Goal: Transaction & Acquisition: Purchase product/service

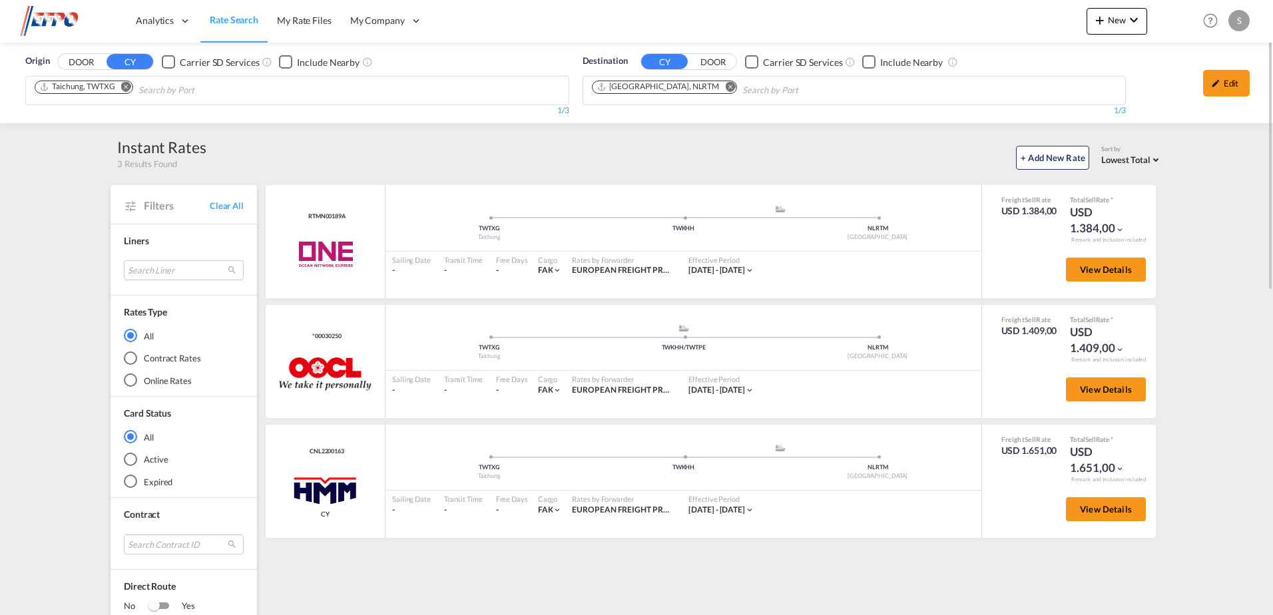
click at [127, 91] on md-icon "Remove" at bounding box center [126, 87] width 10 height 10
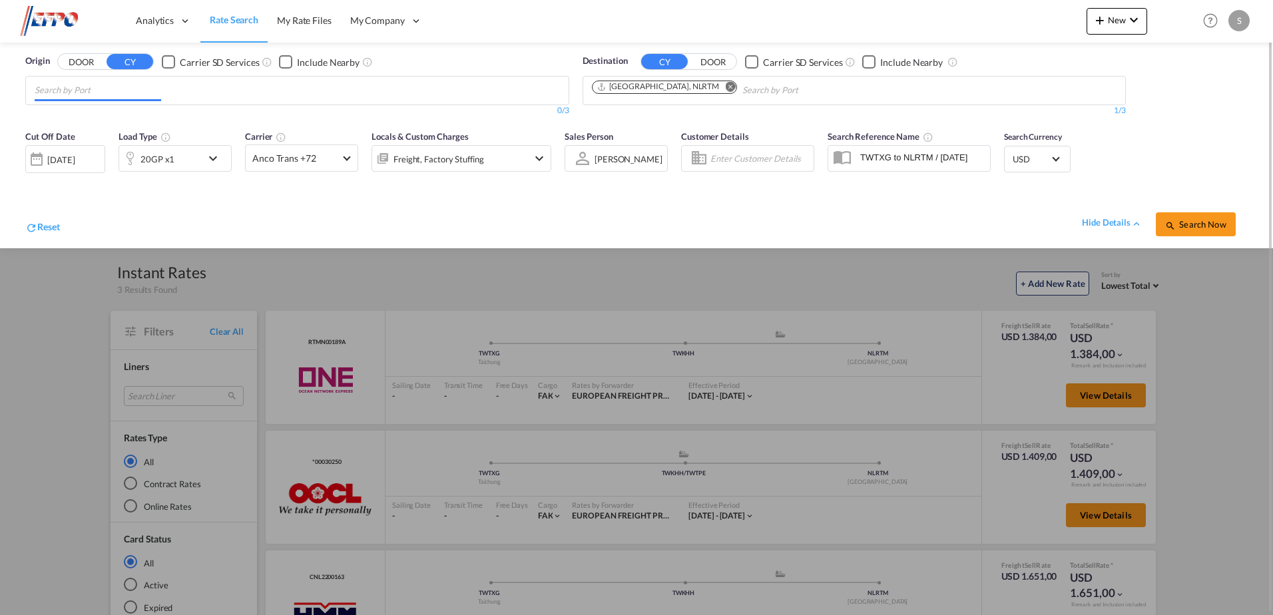
click at [130, 93] on input "Chips input." at bounding box center [98, 90] width 126 height 21
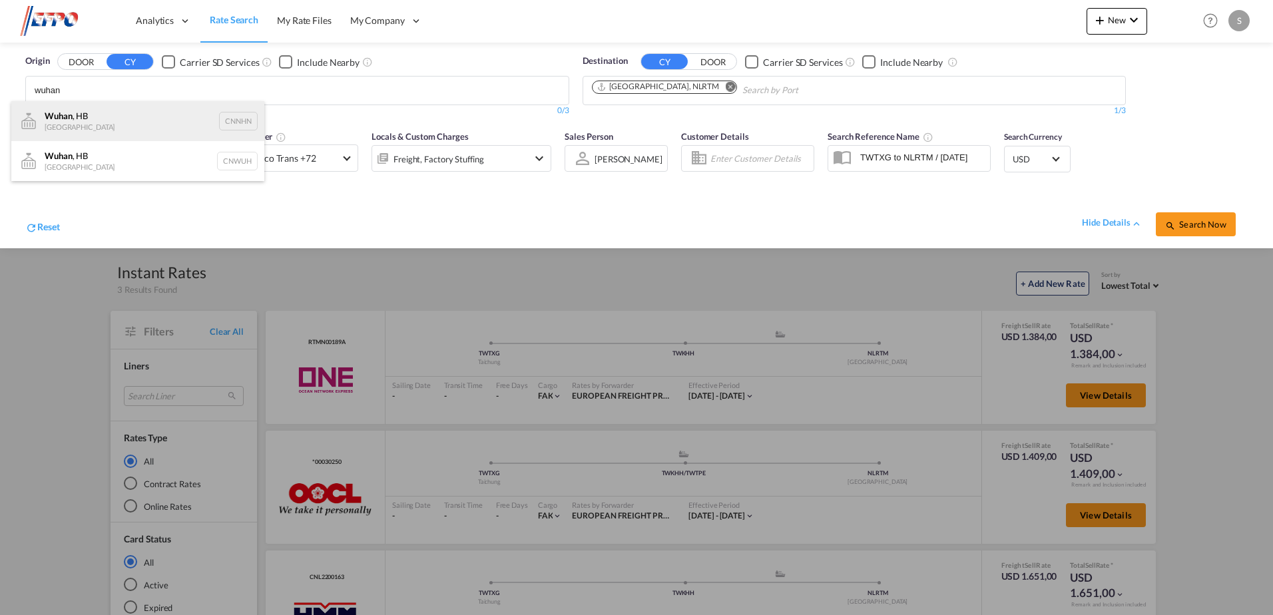
type input "wuhan"
click at [110, 126] on div "Wuhan , HB China CNNHN" at bounding box center [137, 121] width 253 height 40
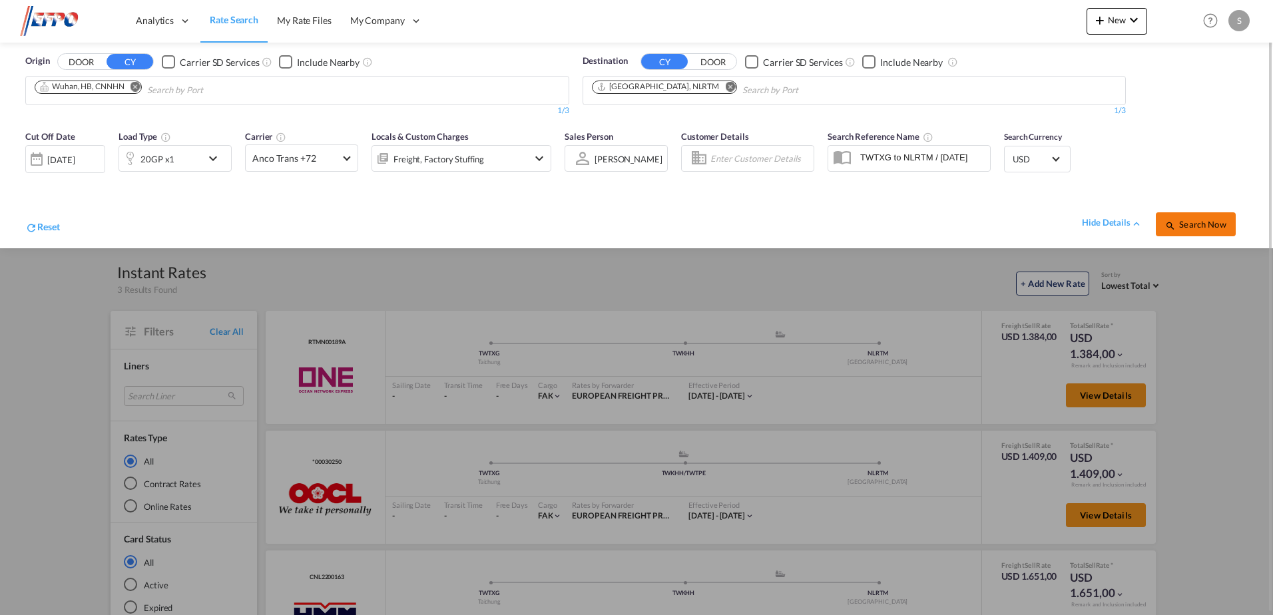
click at [1181, 225] on span "Search Now" at bounding box center [1195, 224] width 61 height 11
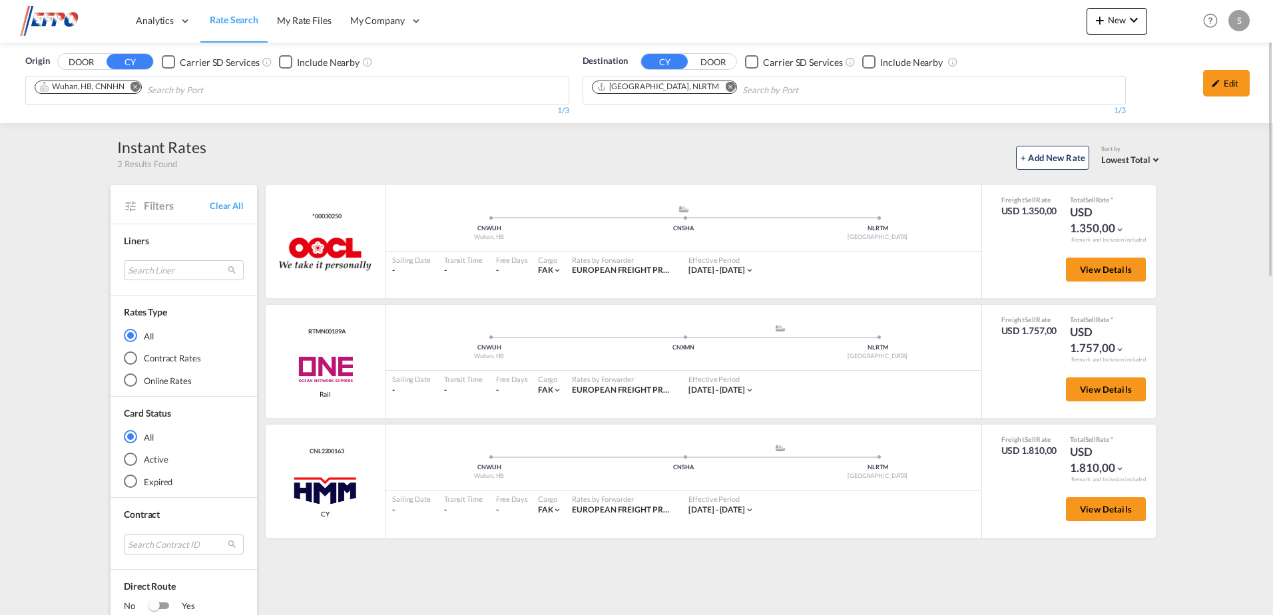
click at [135, 87] on md-icon "Remove" at bounding box center [135, 87] width 10 height 10
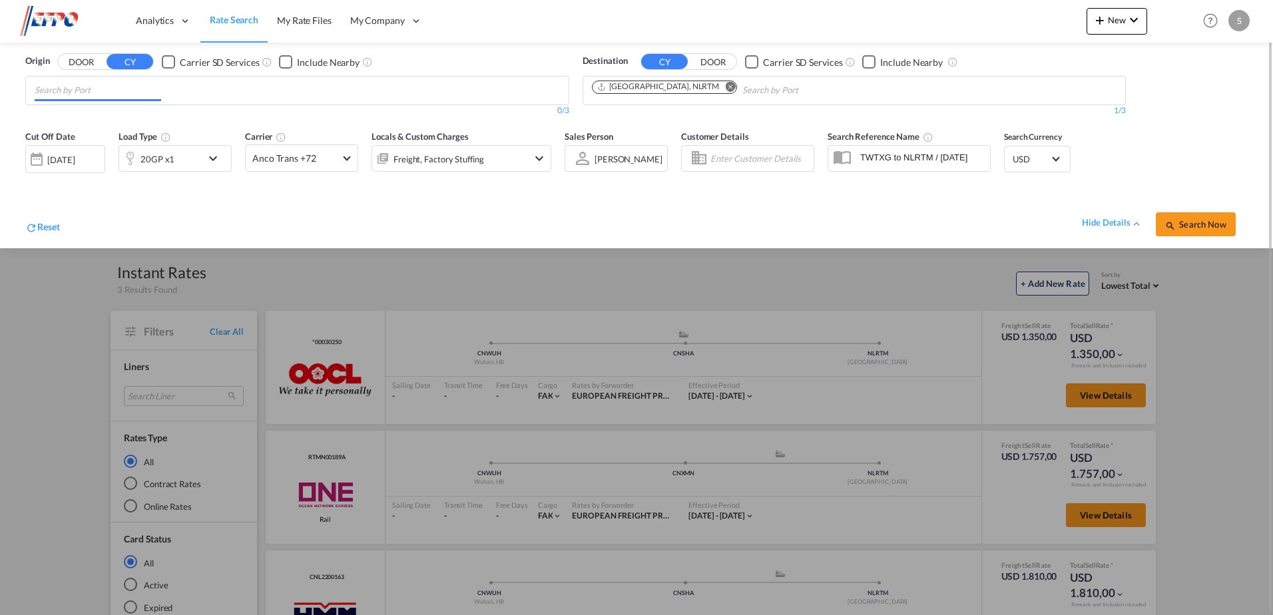
click at [128, 92] on input "Chips input." at bounding box center [98, 90] width 126 height 21
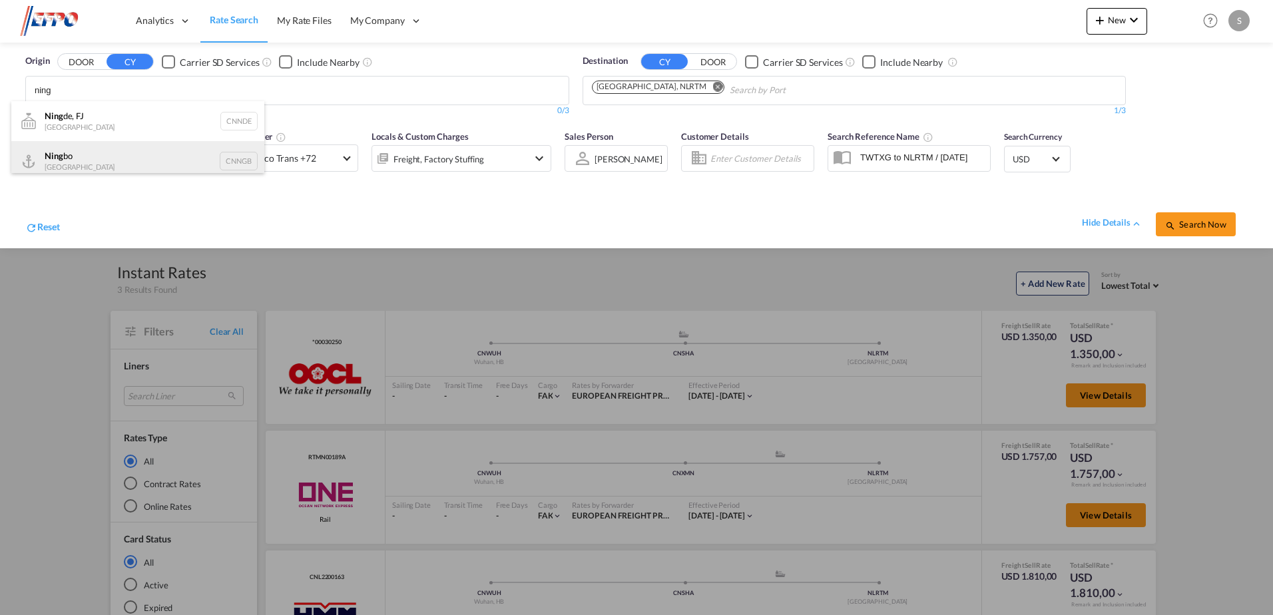
type input "ning"
click at [87, 161] on div "Ning bo China CNNGB" at bounding box center [137, 161] width 253 height 40
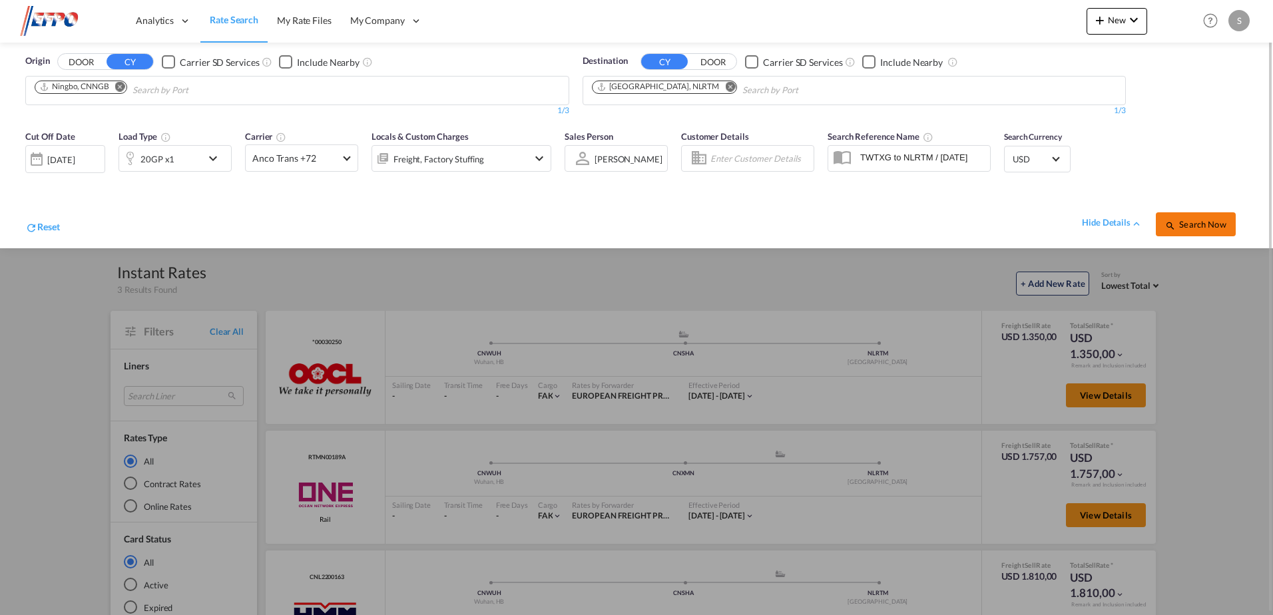
click at [1211, 228] on span "Search Now" at bounding box center [1195, 224] width 61 height 11
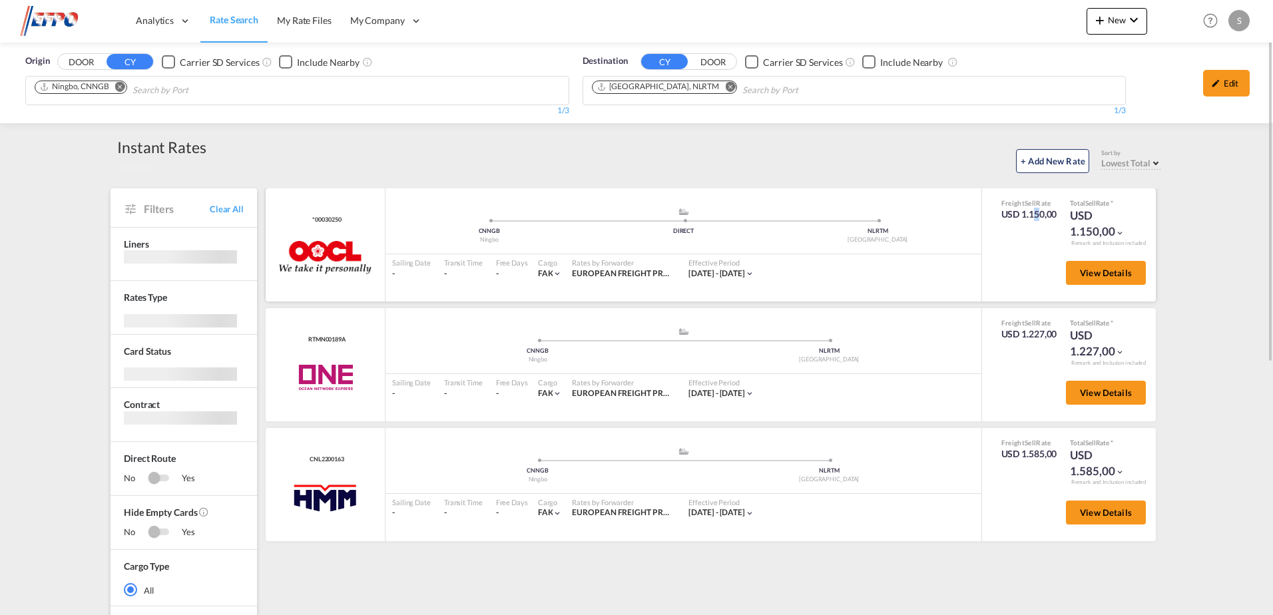
click at [1028, 214] on div "USD 1.150,00" at bounding box center [1029, 214] width 56 height 13
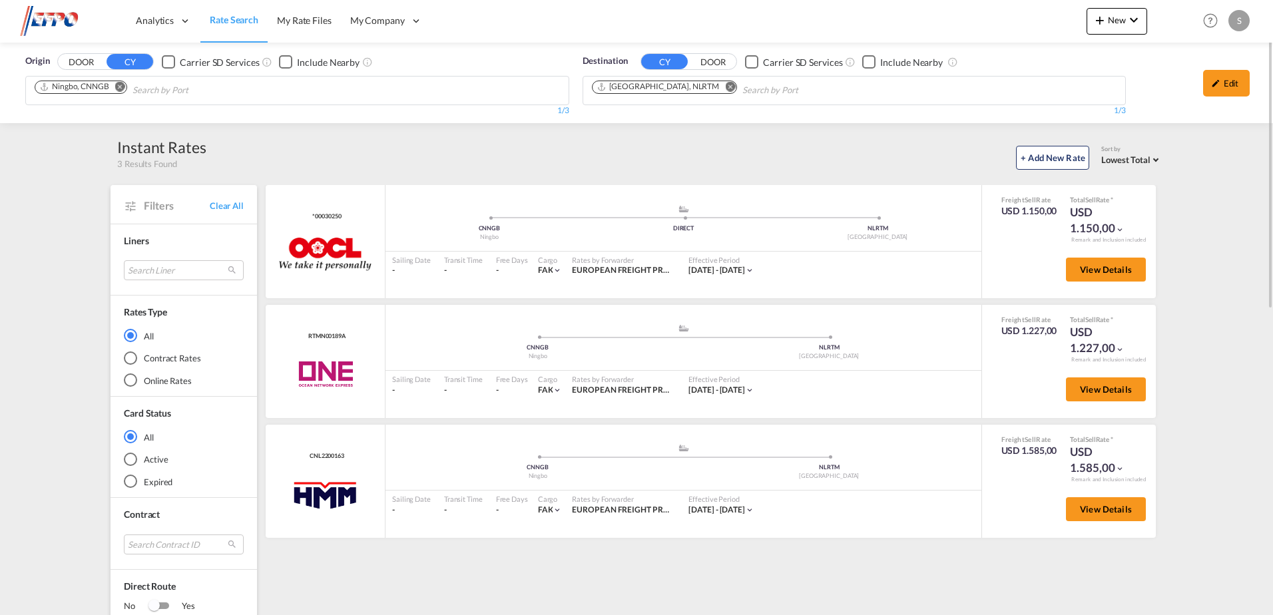
click at [49, 17] on img at bounding box center [65, 21] width 90 height 30
click at [148, 22] on span "Analytics" at bounding box center [155, 20] width 38 height 13
click at [165, 61] on span "Dashboard" at bounding box center [159, 63] width 45 height 11
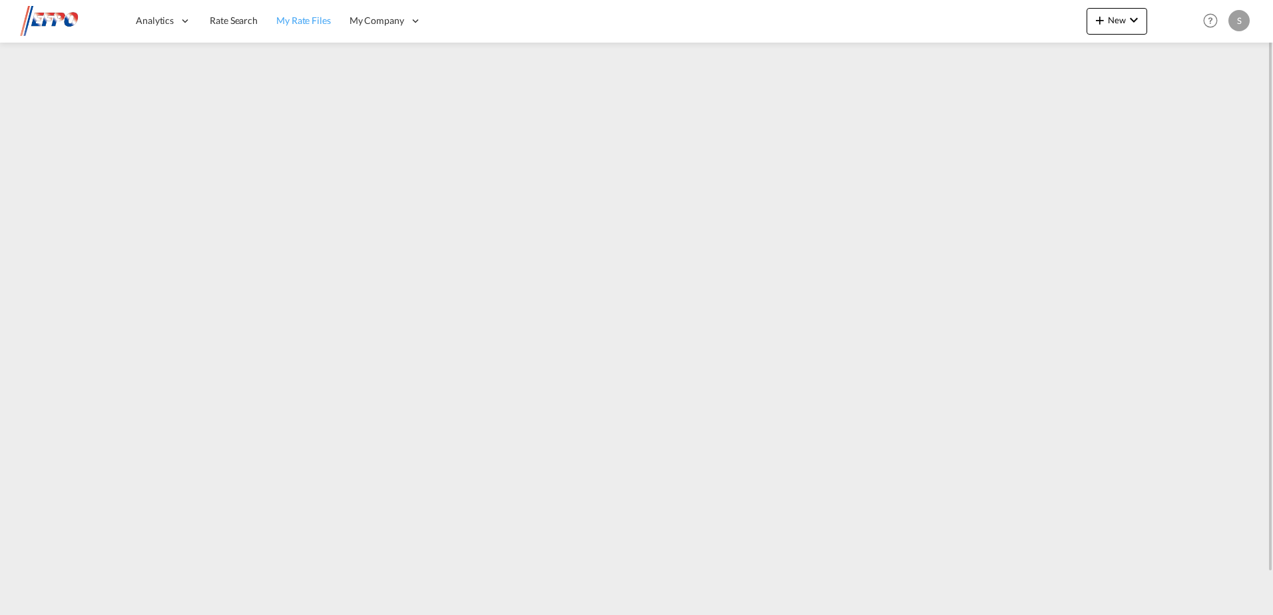
click at [229, 27] on link "Rate Search" at bounding box center [233, 20] width 67 height 43
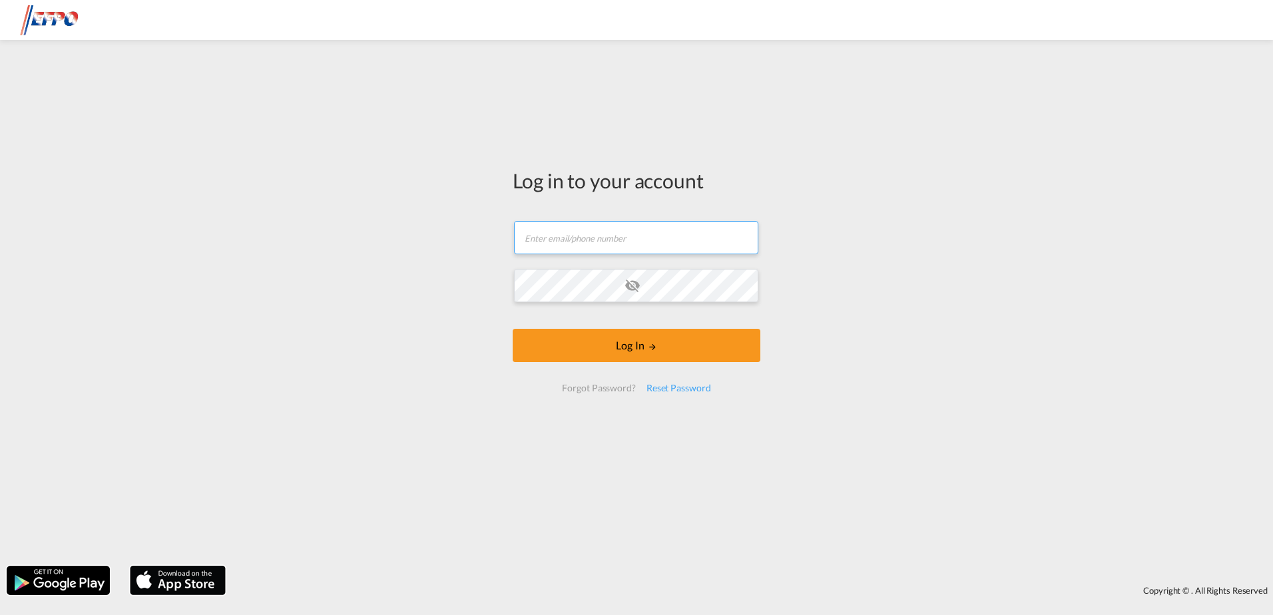
type input "[EMAIL_ADDRESS][DOMAIN_NAME]"
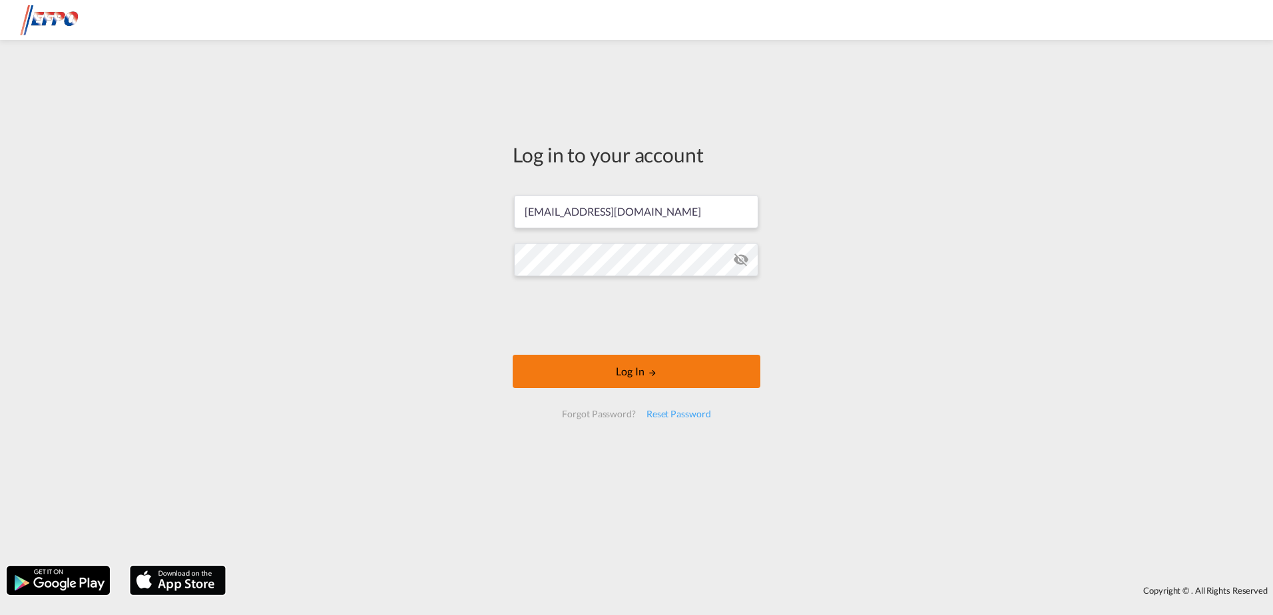
click at [659, 383] on button "Log In" at bounding box center [637, 371] width 248 height 33
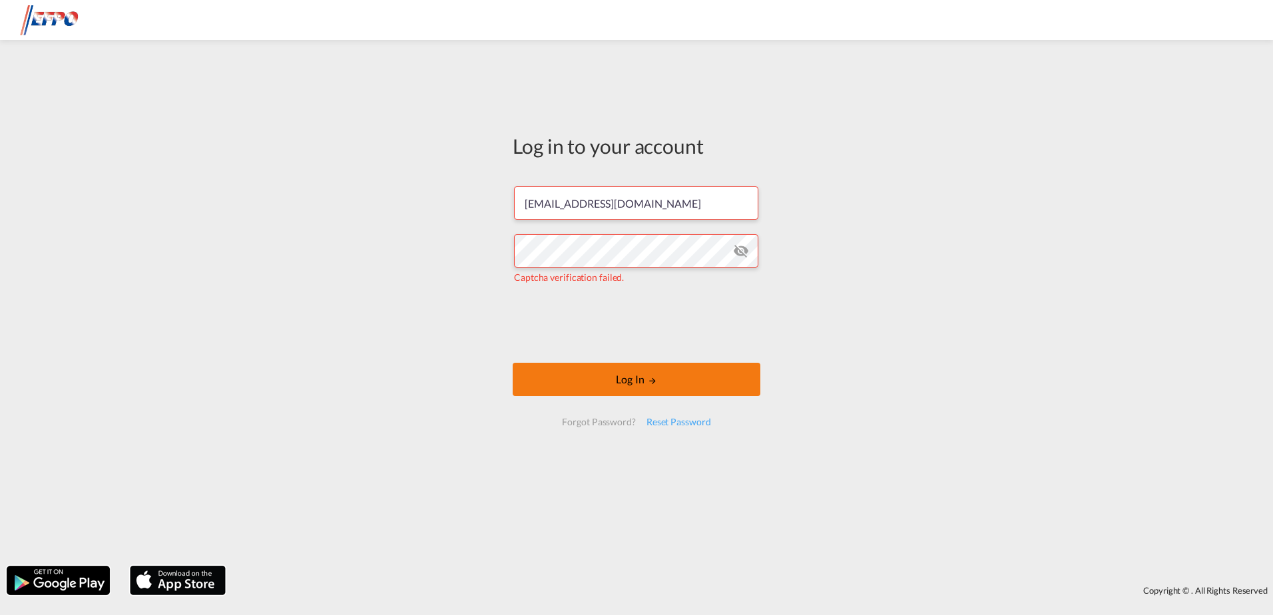
click at [606, 374] on button "Log In" at bounding box center [637, 379] width 248 height 33
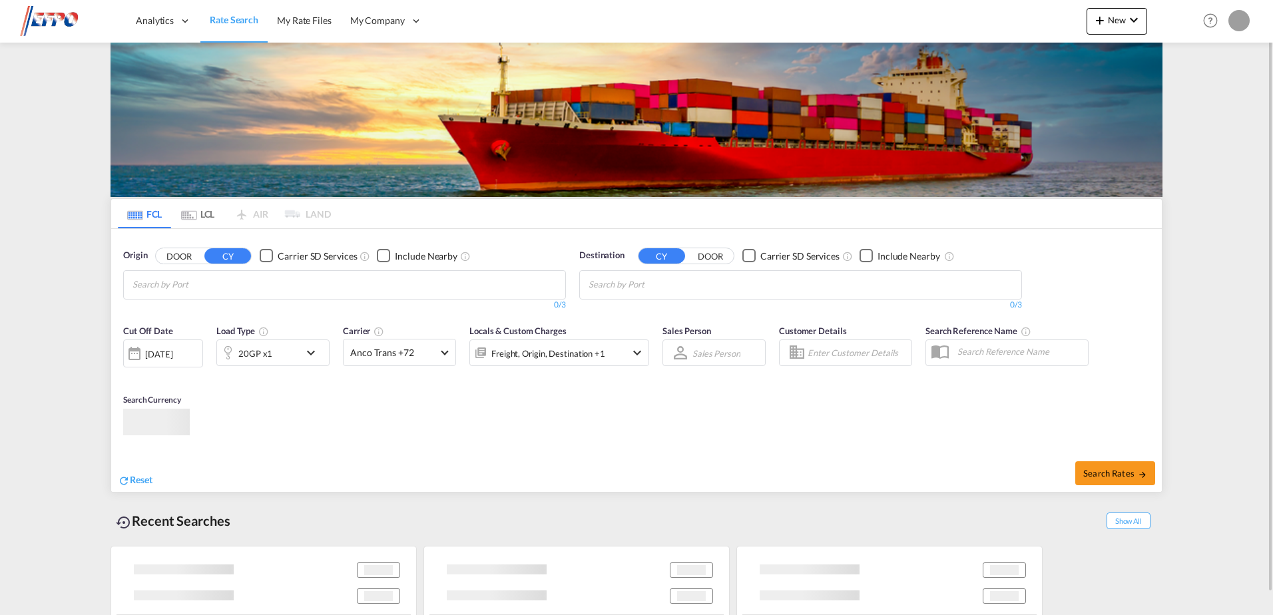
click at [1244, 22] on div at bounding box center [1238, 20] width 21 height 21
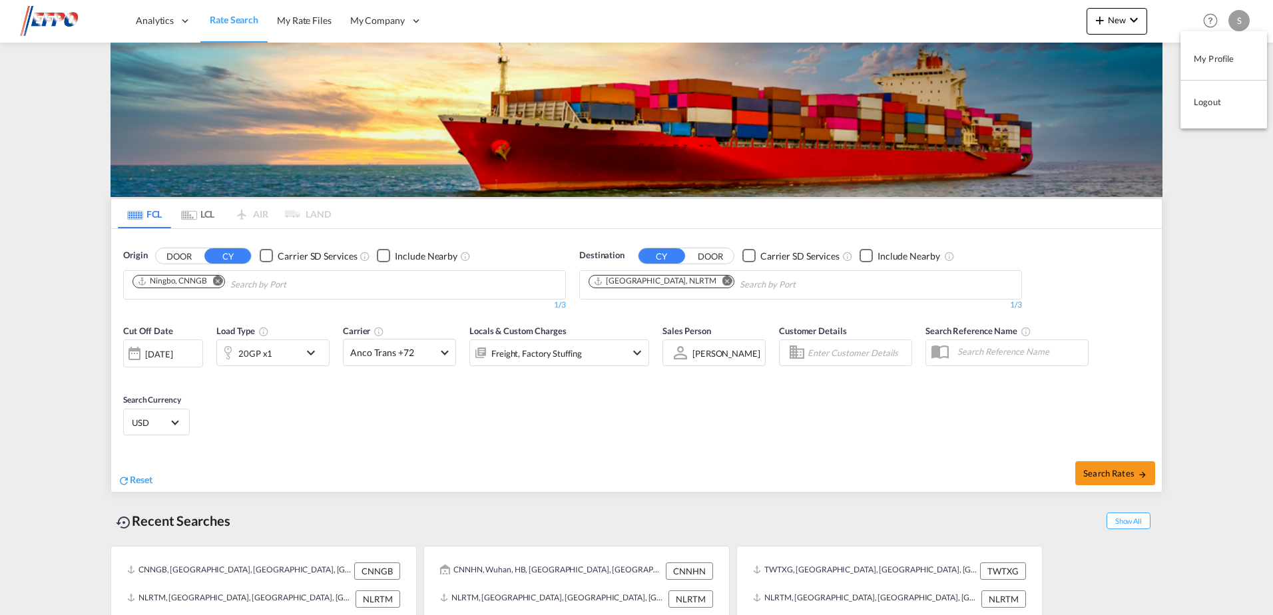
click at [1215, 52] on button "My Profile" at bounding box center [1223, 58] width 87 height 27
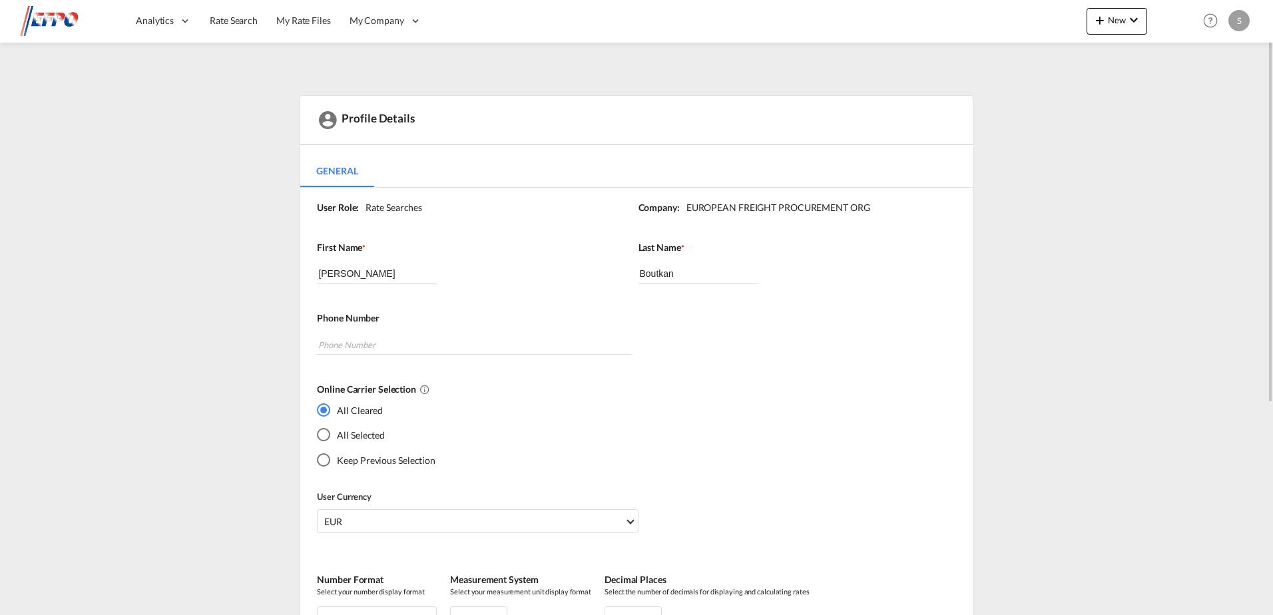
click at [1243, 21] on div "S" at bounding box center [1238, 20] width 21 height 21
click at [1222, 94] on button "Logout" at bounding box center [1223, 102] width 87 height 27
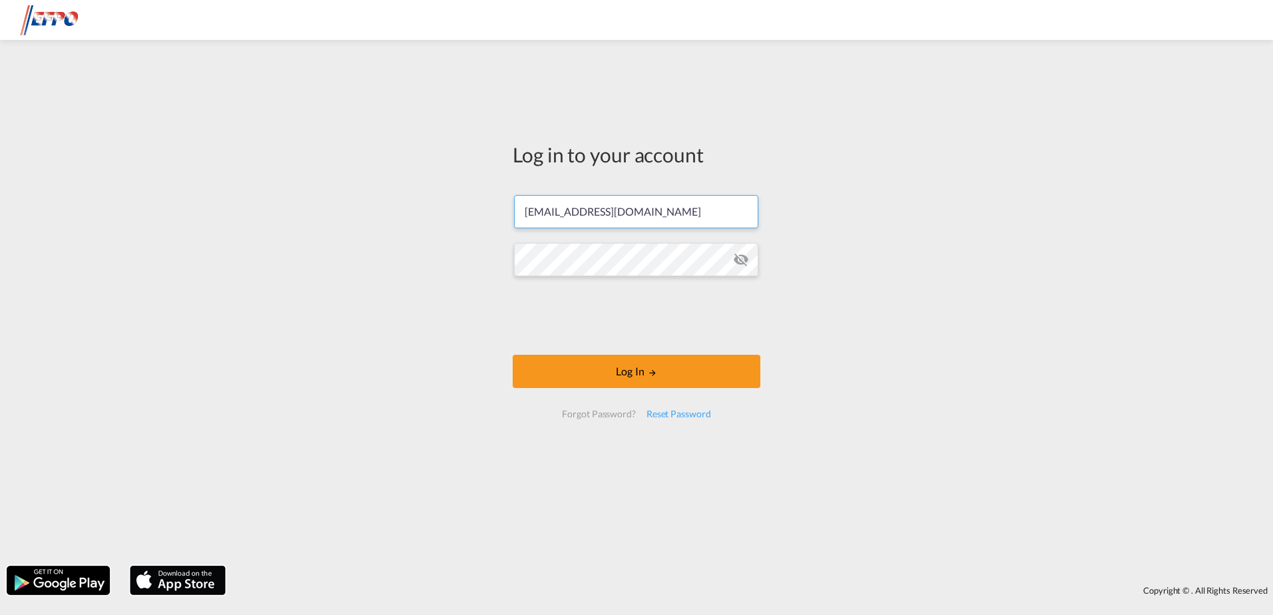
click at [695, 212] on input "[EMAIL_ADDRESS][DOMAIN_NAME]" at bounding box center [636, 211] width 244 height 33
drag, startPoint x: 672, startPoint y: 212, endPoint x: 331, endPoint y: 216, distance: 341.5
click at [331, 216] on div "Log in to your account sboutkan@btslogistics.com Log In Forgot Password? Reset …" at bounding box center [636, 303] width 1273 height 513
paste input "sales.nl"
click at [329, 270] on div "Log in to your account sales.nl@btslogistics.com Log In Forgot Password? Reset …" at bounding box center [636, 303] width 1273 height 513
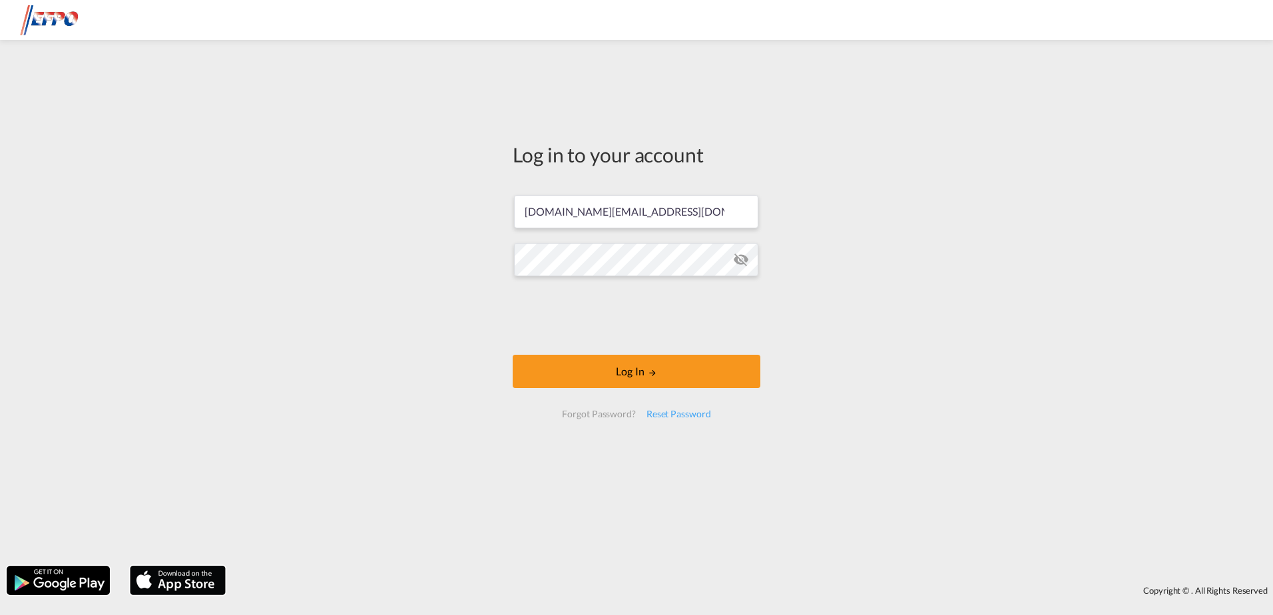
click at [741, 260] on md-icon "icon-eye-off" at bounding box center [741, 260] width 16 height 16
click at [361, 291] on div "Log in to your account sales.nl@btslogistics.com Log In Forgot Password? Reset …" at bounding box center [636, 303] width 1273 height 513
click at [643, 367] on button "Log In" at bounding box center [637, 371] width 248 height 33
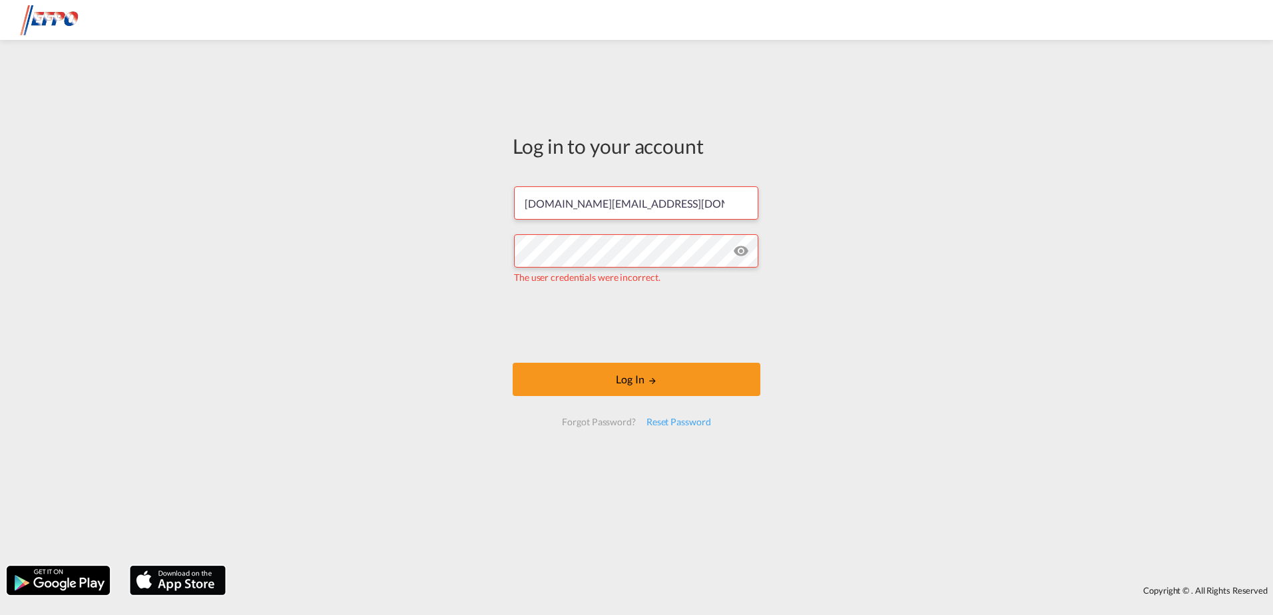
click at [745, 251] on md-icon "icon-eye-off" at bounding box center [741, 251] width 16 height 16
click at [526, 205] on input "sales.nl@btslogistics.com" at bounding box center [636, 202] width 244 height 33
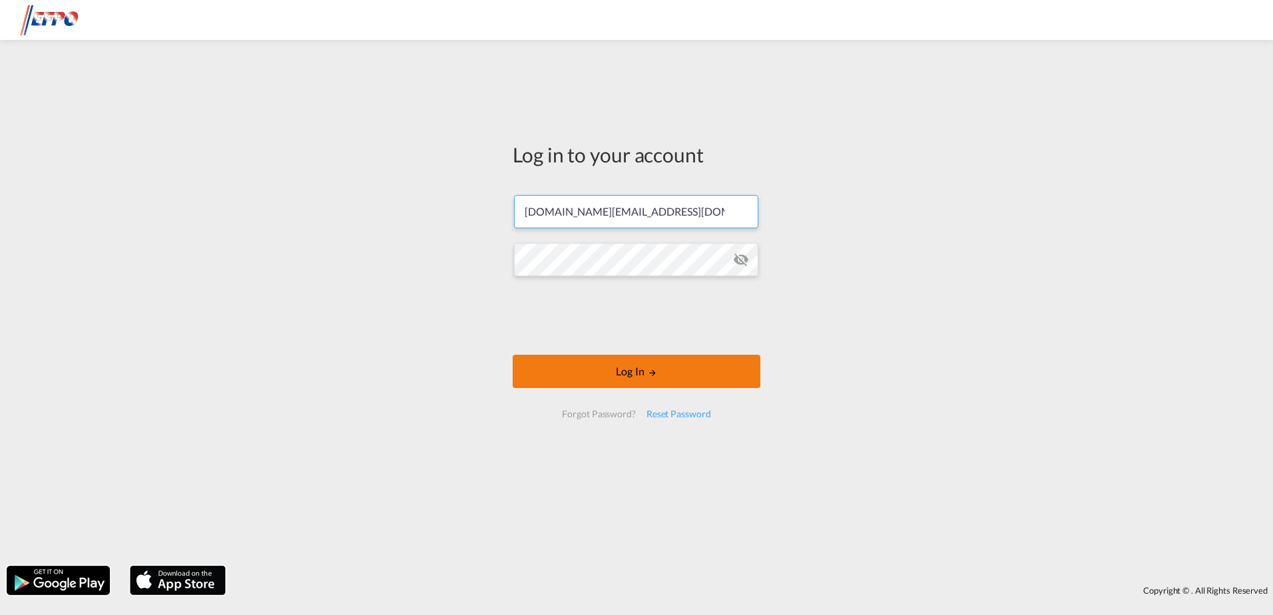
type input "sales.nl@btslogistics.com"
click at [631, 371] on button "Log In" at bounding box center [637, 371] width 248 height 33
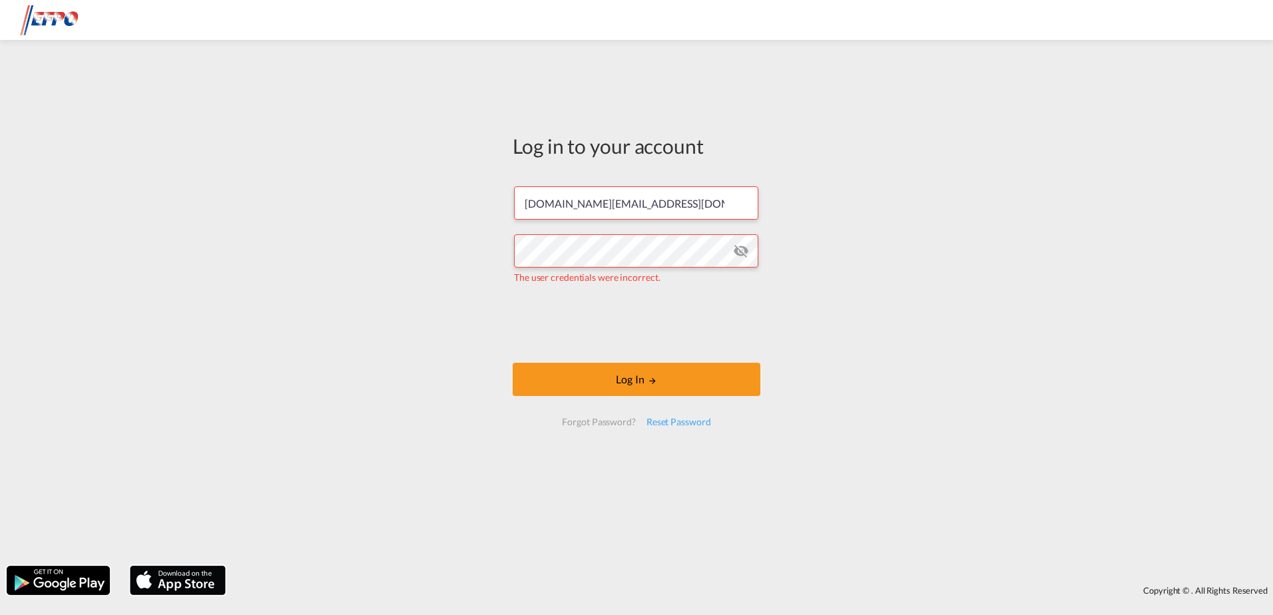
click at [735, 252] on md-icon "icon-eye-off" at bounding box center [741, 251] width 16 height 16
click at [726, 208] on input "sales.nl@btslogistics.com" at bounding box center [636, 202] width 244 height 33
click at [738, 252] on md-icon "icon-eye-off" at bounding box center [741, 251] width 16 height 16
click at [634, 378] on button "Log In" at bounding box center [637, 379] width 248 height 33
